Goal: Task Accomplishment & Management: Complete application form

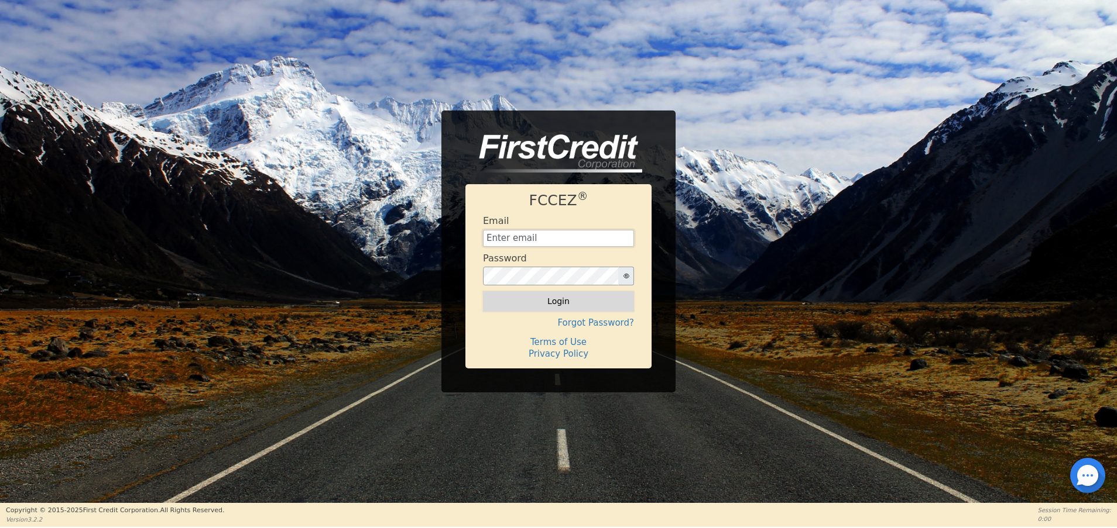
type input "[EMAIL_ADDRESS][DOMAIN_NAME]"
click at [555, 301] on button "Login" at bounding box center [558, 301] width 151 height 20
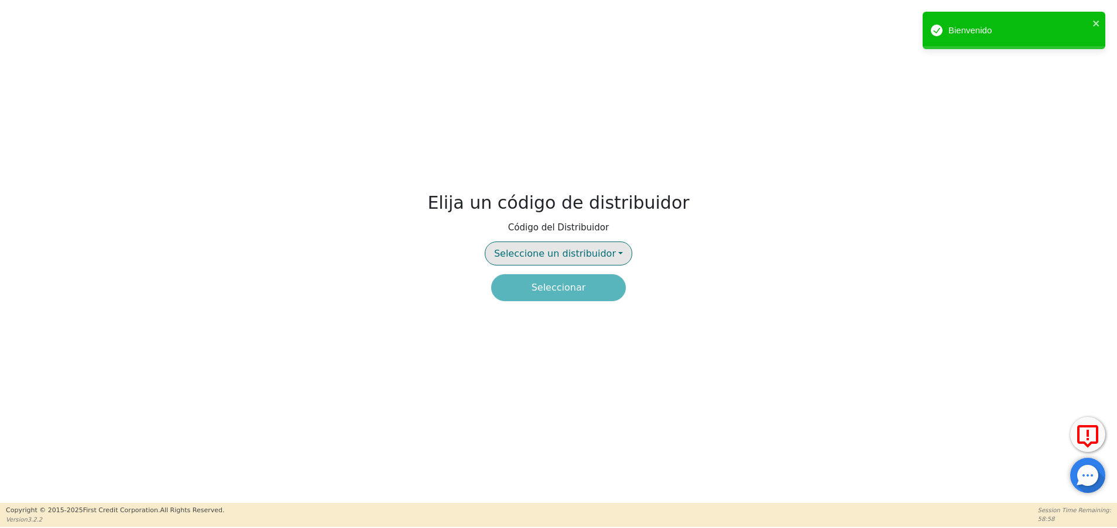
click at [548, 252] on span "Seleccione un distribuidor" at bounding box center [555, 253] width 122 height 11
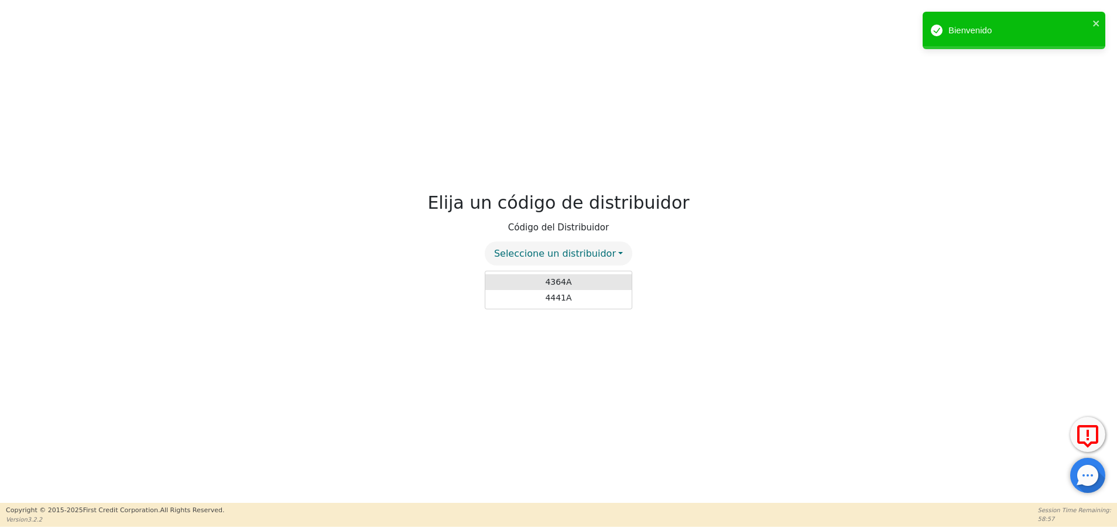
click at [557, 277] on link "4364A" at bounding box center [558, 282] width 146 height 16
click at [556, 289] on button "Seleccionar" at bounding box center [558, 287] width 135 height 27
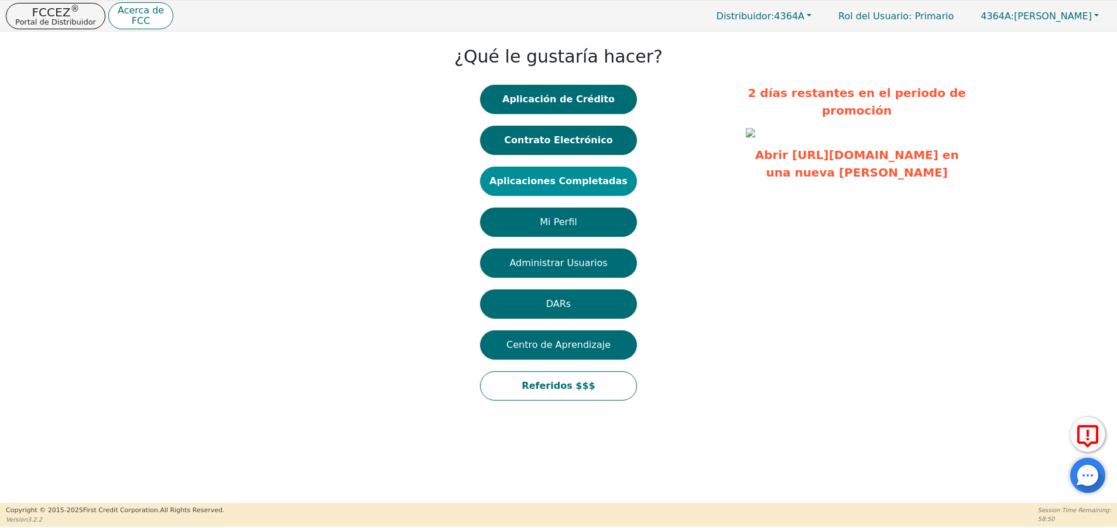
click at [568, 169] on button "Aplicaciones Completadas" at bounding box center [558, 181] width 157 height 29
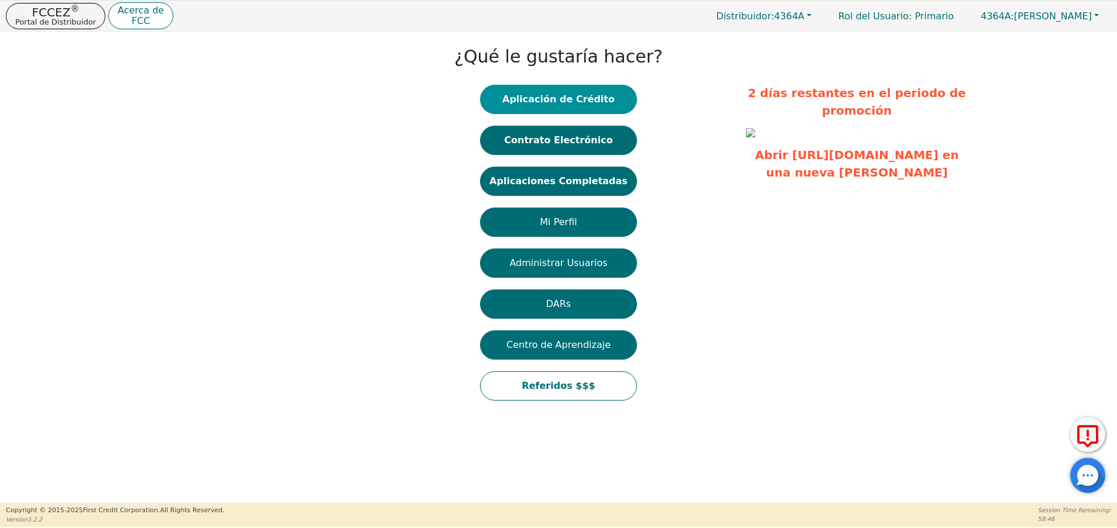
click at [545, 101] on button "Aplicación de Crédito" at bounding box center [558, 99] width 157 height 29
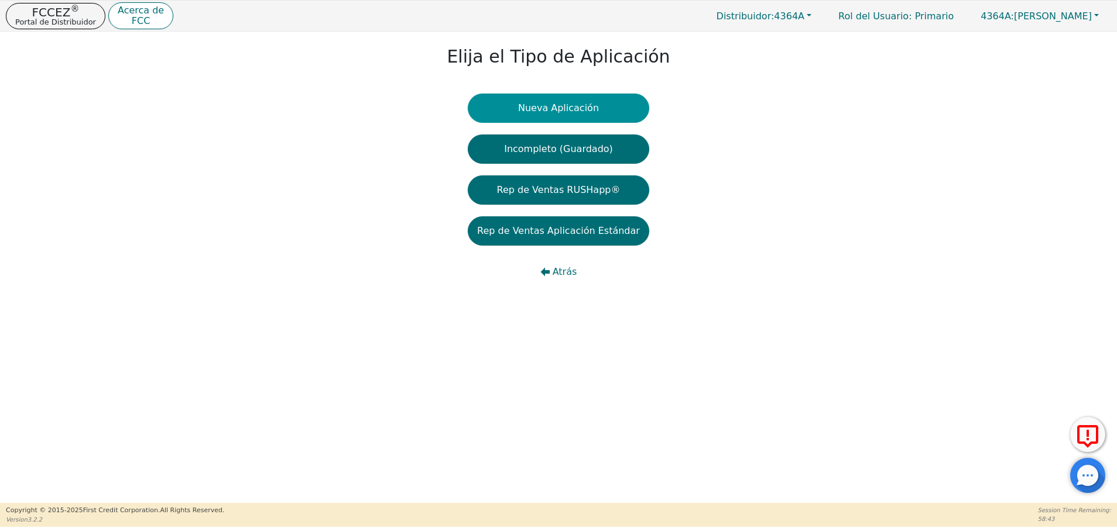
click at [582, 104] on button "Nueva Aplicación" at bounding box center [558, 108] width 181 height 29
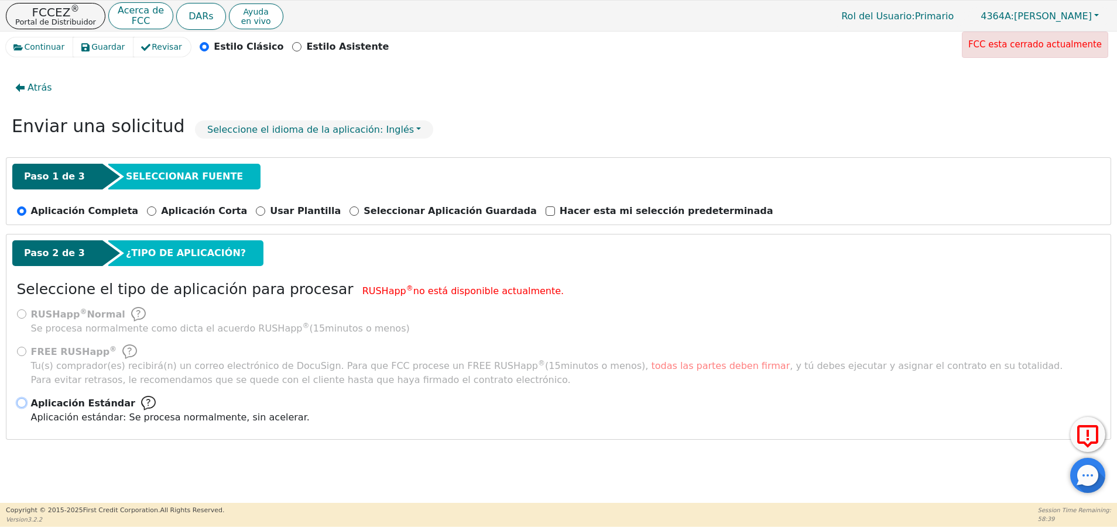
click at [25, 399] on input "Aplicación Estándar Aplicación estándar: Se procesa normalmente, sin acelerar." at bounding box center [21, 403] width 9 height 9
radio input "true"
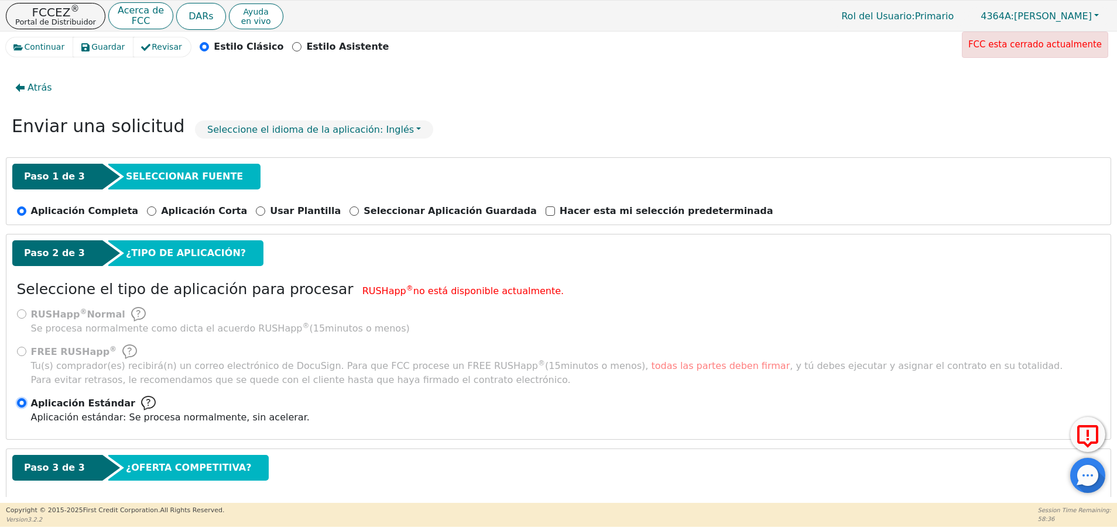
scroll to position [57, 0]
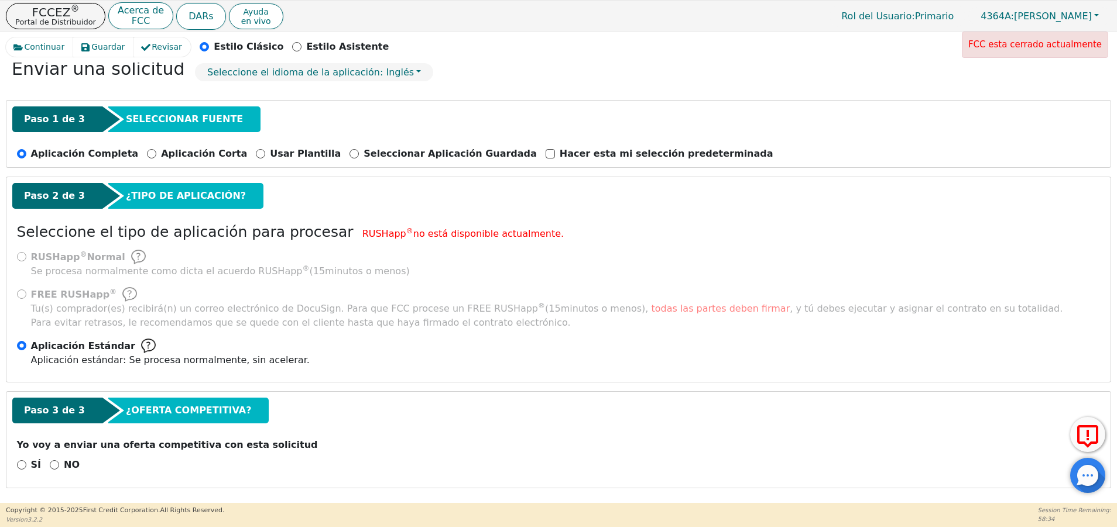
click at [59, 464] on div "NO" at bounding box center [65, 465] width 30 height 14
click at [51, 465] on input "NO" at bounding box center [54, 465] width 9 height 9
radio input "true"
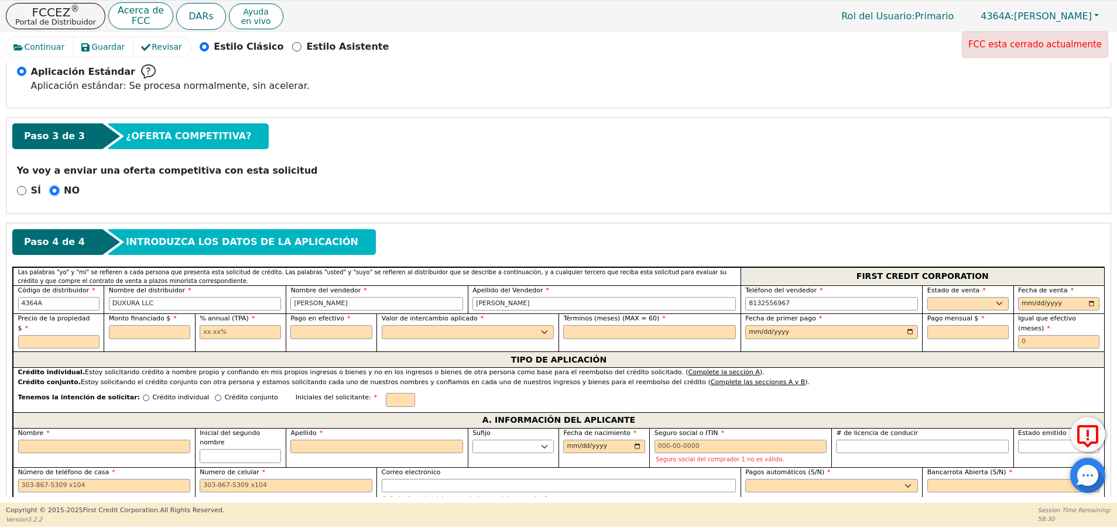
scroll to position [346, 0]
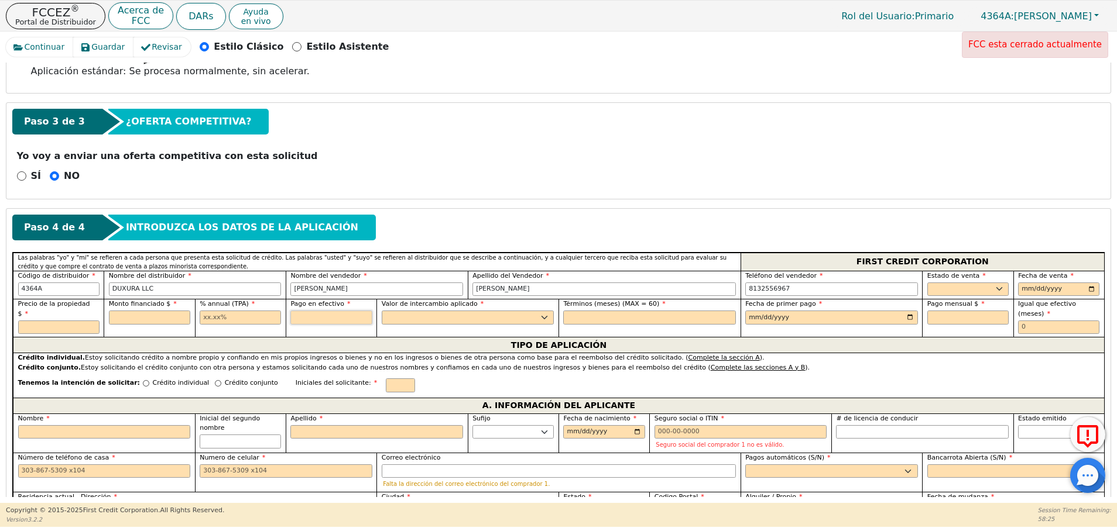
click at [364, 315] on input "text" at bounding box center [330, 318] width 81 height 14
click at [705, 183] on div "SÍ NO" at bounding box center [558, 176] width 1092 height 15
click at [494, 316] on select "Sí No" at bounding box center [468, 318] width 173 height 14
click at [681, 158] on p "Yo voy a enviar una oferta competitiva con esta solicitud" at bounding box center [558, 156] width 1083 height 14
click at [1033, 321] on input "text" at bounding box center [1058, 328] width 81 height 14
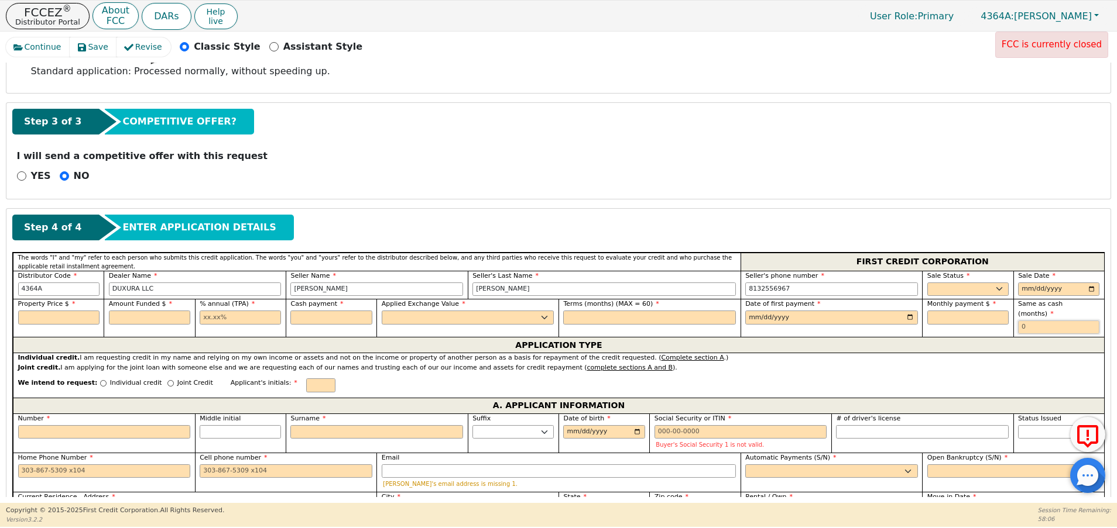
click at [1046, 321] on input "text" at bounding box center [1058, 328] width 81 height 14
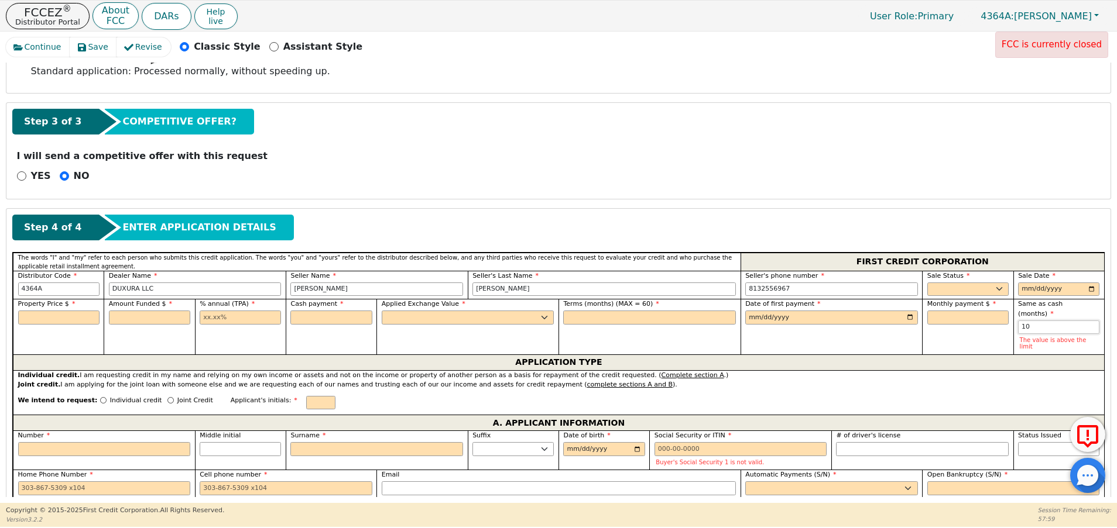
type input "1"
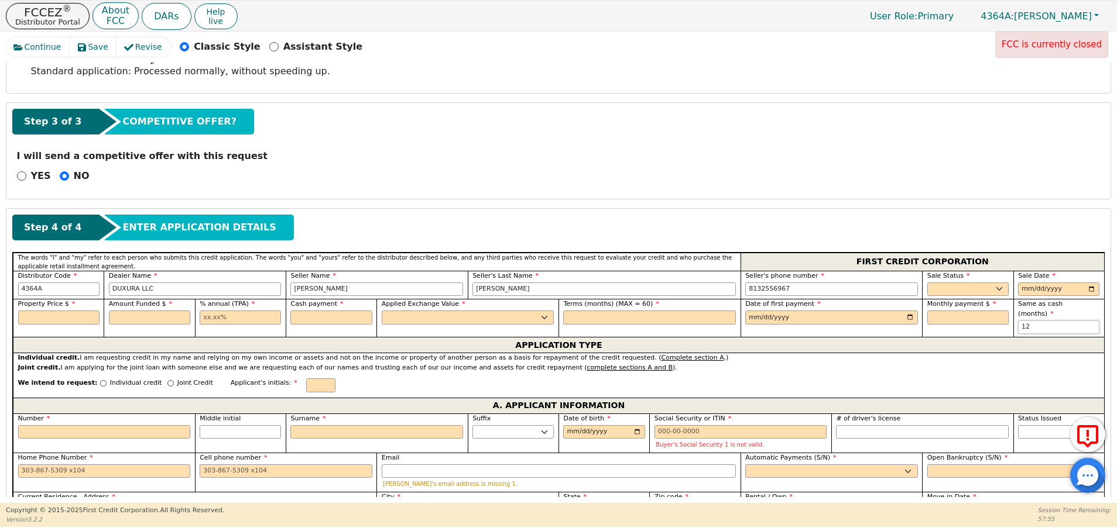
type input "1"
click at [997, 227] on div "Step 4 of 4 ENTER APPLICATION DETAILS" at bounding box center [558, 228] width 1092 height 26
drag, startPoint x: 997, startPoint y: 325, endPoint x: 988, endPoint y: 320, distance: 10.2
click at [988, 320] on div "Monthly payment $" at bounding box center [967, 318] width 91 height 38
click at [988, 320] on input "text" at bounding box center [967, 318] width 81 height 14
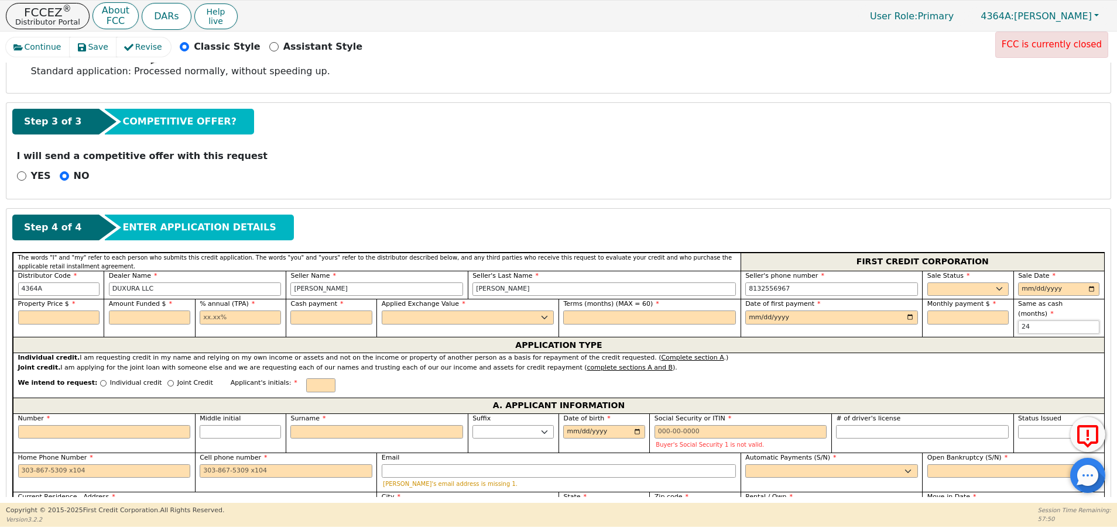
click at [1037, 321] on input "24" at bounding box center [1058, 328] width 81 height 14
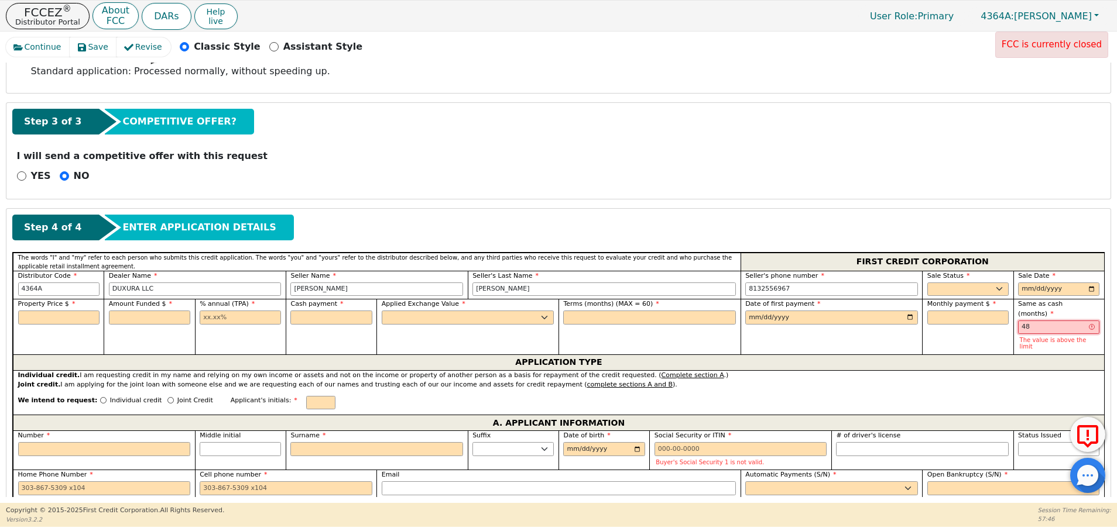
type input "4"
type input "3"
type input "24"
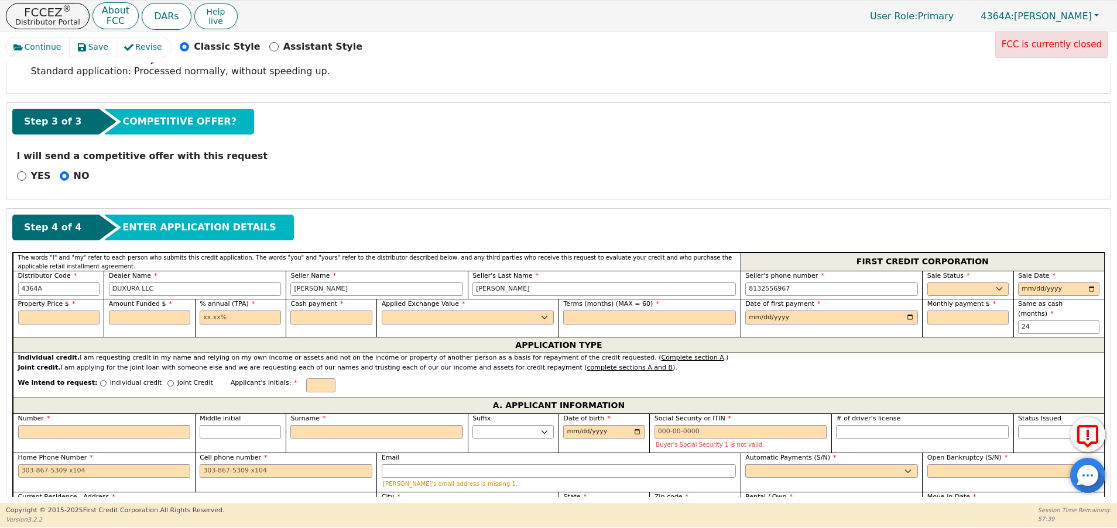
click at [923, 228] on div "Step 4 of 4 ENTER APPLICATION DETAILS" at bounding box center [558, 228] width 1092 height 26
click at [256, 320] on input "text" at bounding box center [240, 318] width 81 height 14
click at [365, 156] on p "I will send a competitive offer with this request" at bounding box center [558, 156] width 1083 height 14
click at [141, 317] on input "text" at bounding box center [149, 318] width 81 height 14
click at [228, 311] on input "0.00" at bounding box center [240, 318] width 81 height 14
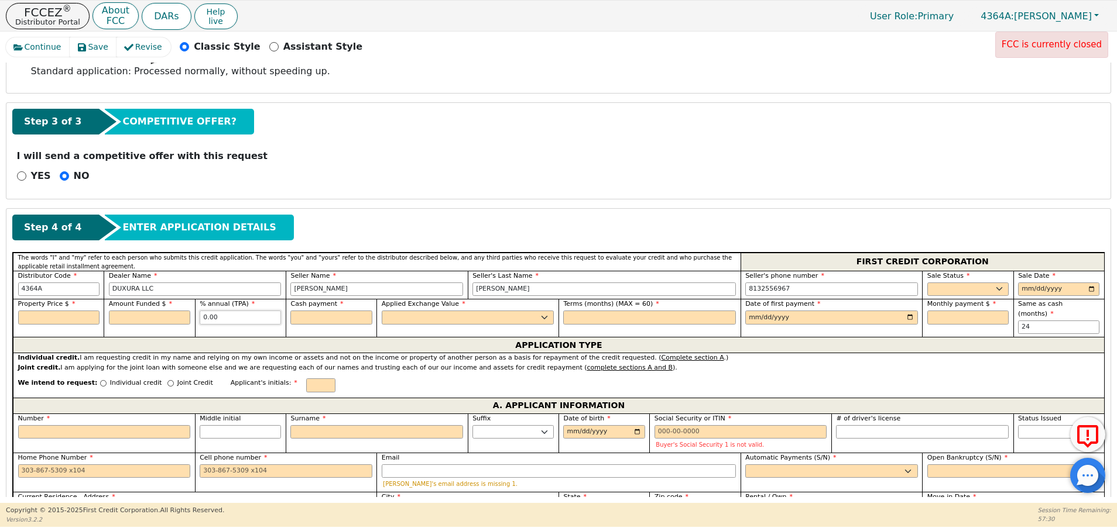
click at [228, 311] on input "0.00" at bounding box center [240, 318] width 81 height 14
type input "11.99"
click at [349, 191] on div "Step 3 of 3 COMPETITIVE OFFER? I will send a competitive offer with this reques…" at bounding box center [558, 150] width 1104 height 95
